Goal: Check status: Check status

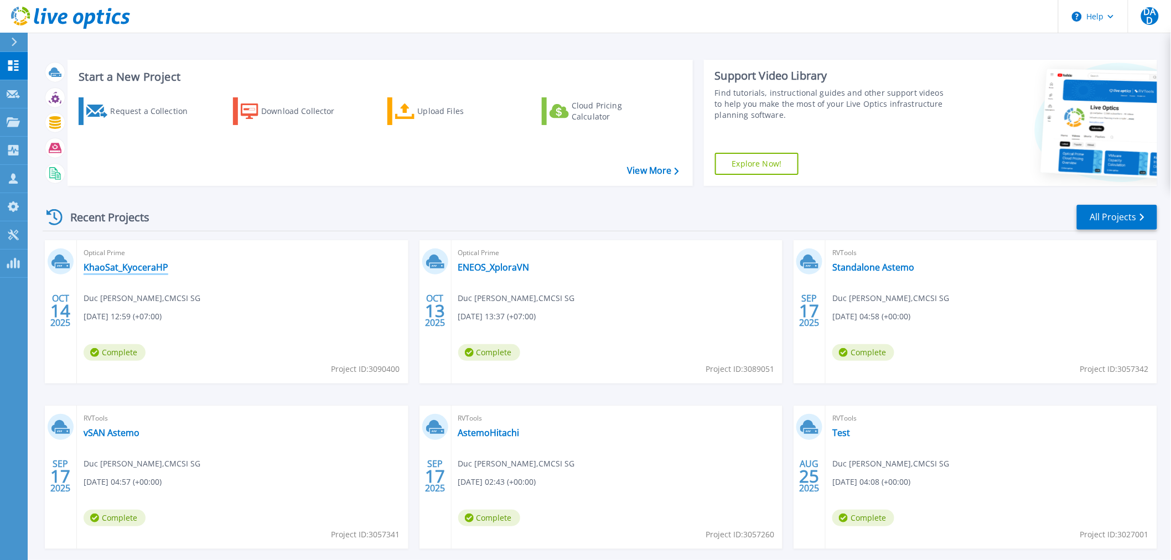
click at [165, 264] on link "KhaoSat_KyoceraHP" at bounding box center [126, 267] width 85 height 11
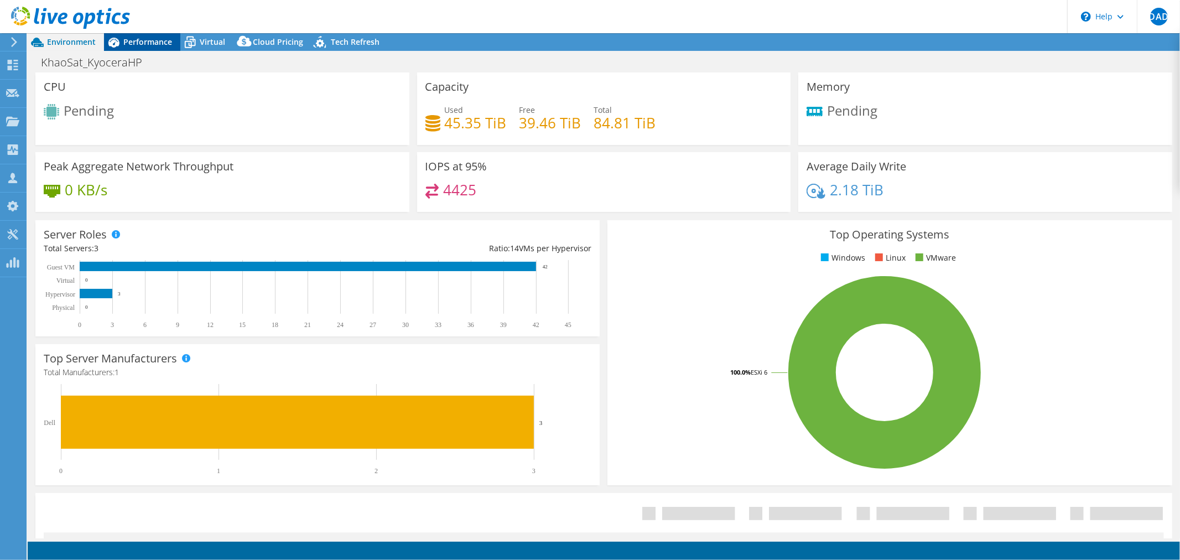
click at [145, 41] on span "Performance" at bounding box center [147, 42] width 49 height 11
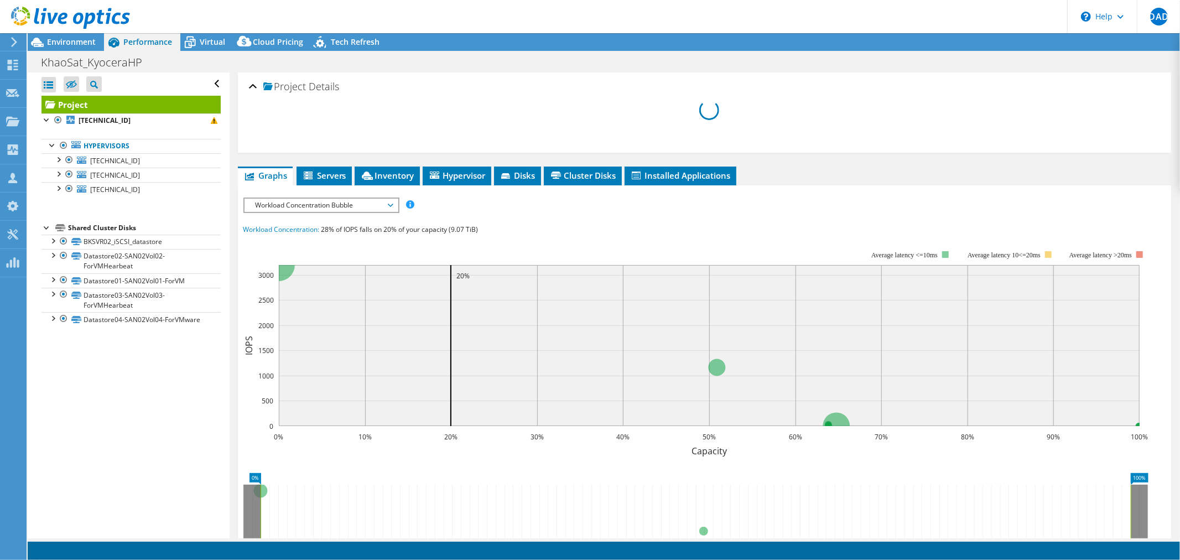
select select "[GEOGRAPHIC_DATA]"
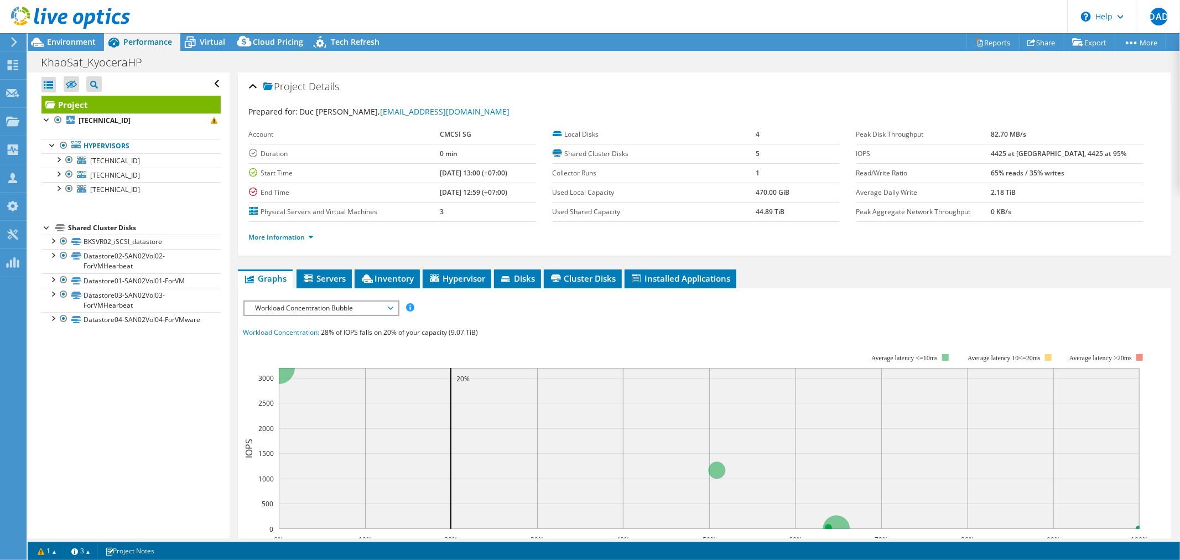
select select "[GEOGRAPHIC_DATA]"
select select "USD"
click at [59, 40] on span "Environment" at bounding box center [71, 42] width 49 height 11
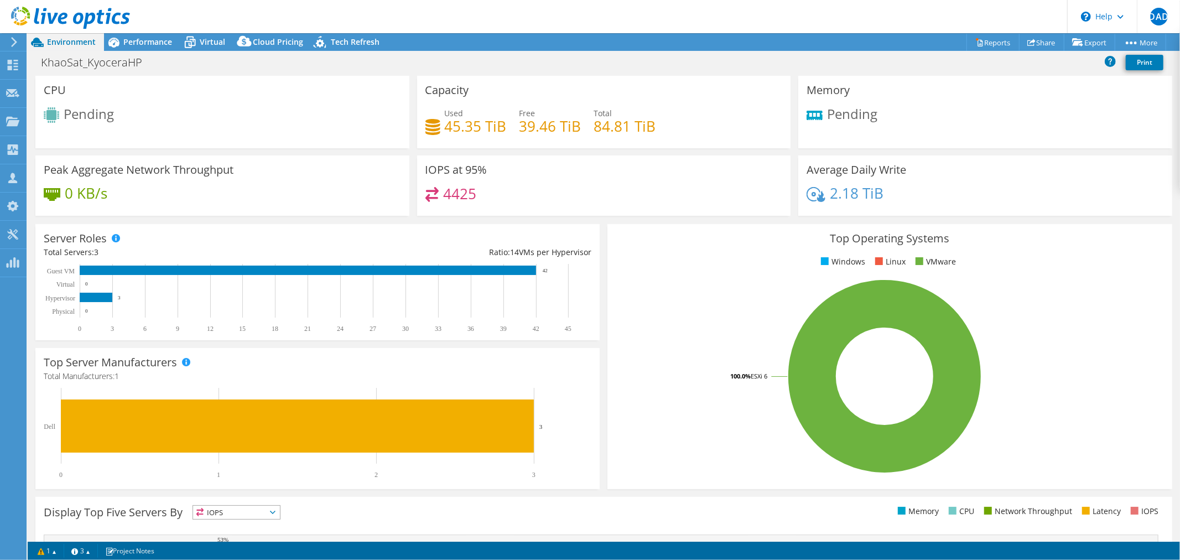
click at [19, 22] on icon at bounding box center [70, 18] width 119 height 23
